Goal: Task Accomplishment & Management: Complete application form

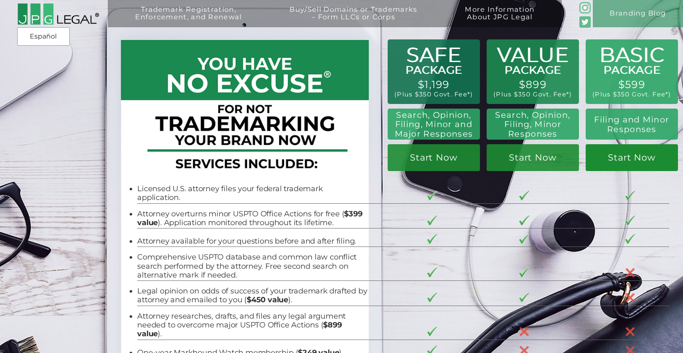
click at [633, 159] on link "Start Now" at bounding box center [632, 157] width 92 height 27
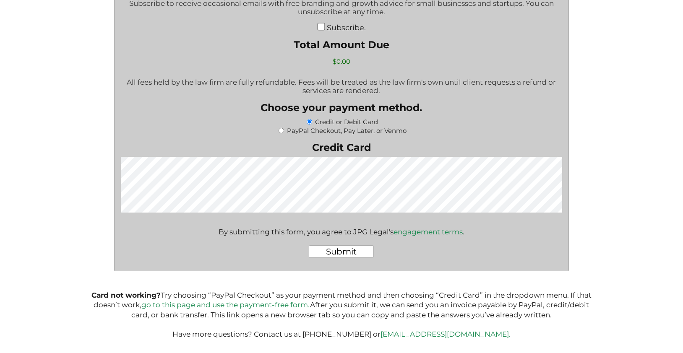
scroll to position [1362, 0]
drag, startPoint x: 405, startPoint y: 134, endPoint x: 315, endPoint y: 124, distance: 90.8
click at [315, 124] on div "Credit or Debit Card PayPal Checkout, Pay Later, or Venmo" at bounding box center [342, 126] width 442 height 18
copy div "Credit or Debit Card PayPal Checkout, Pay Later, or Venmo"
click at [342, 133] on label "PayPal Checkout, Pay Later, or Venmo" at bounding box center [347, 131] width 120 height 8
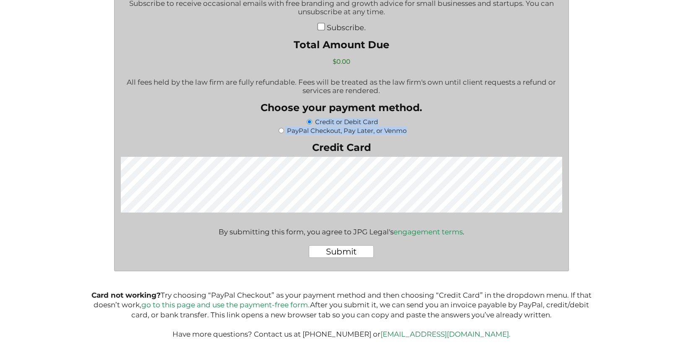
click at [284, 133] on input "PayPal Checkout, Pay Later, or Venmo" at bounding box center [281, 130] width 5 height 5
radio input "true"
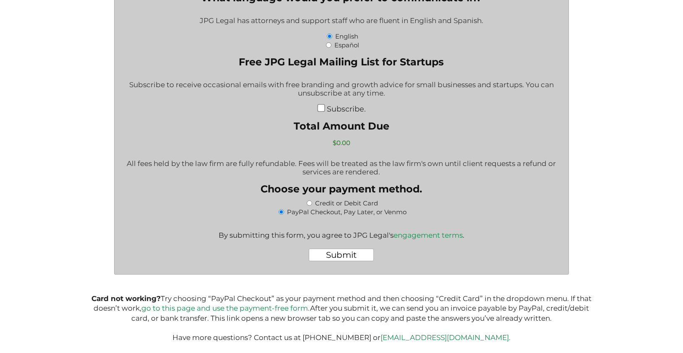
scroll to position [1295, 0]
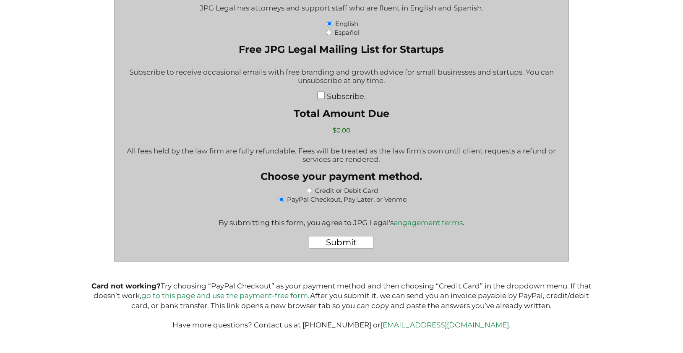
click at [312, 192] on input "Credit or Debit Card" at bounding box center [309, 190] width 5 height 5
radio input "true"
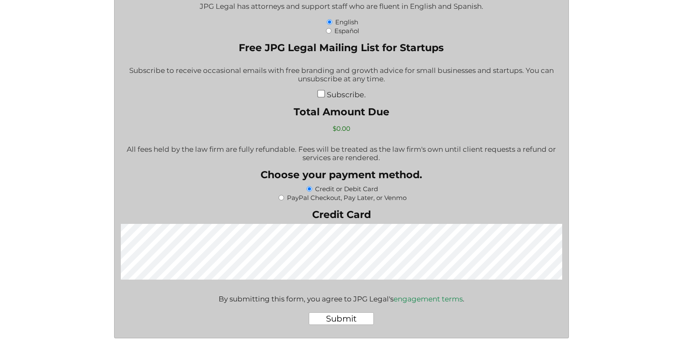
click at [307, 201] on label "PayPal Checkout, Pay Later, or Venmo" at bounding box center [347, 198] width 120 height 8
click at [284, 201] on input "PayPal Checkout, Pay Later, or Venmo" at bounding box center [281, 197] width 5 height 5
radio input "true"
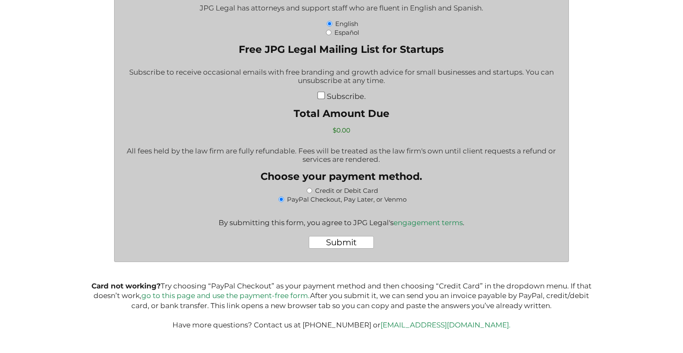
click at [253, 298] on link "go to this page and use the payment-free form." at bounding box center [225, 296] width 169 height 8
click at [209, 306] on p "Card not working? Try choosing “PayPal Checkout” as your payment method and the…" at bounding box center [342, 306] width 506 height 49
drag, startPoint x: 209, startPoint y: 306, endPoint x: 522, endPoint y: 298, distance: 312.4
click at [522, 298] on p "Card not working? Try choosing “PayPal Checkout” as your payment method and the…" at bounding box center [342, 306] width 506 height 49
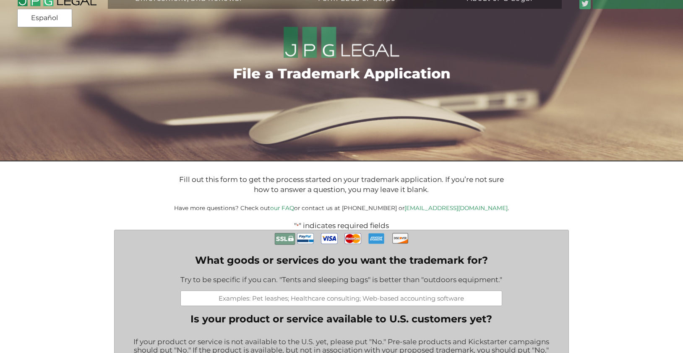
scroll to position [0, 0]
